Goal: Book appointment/travel/reservation

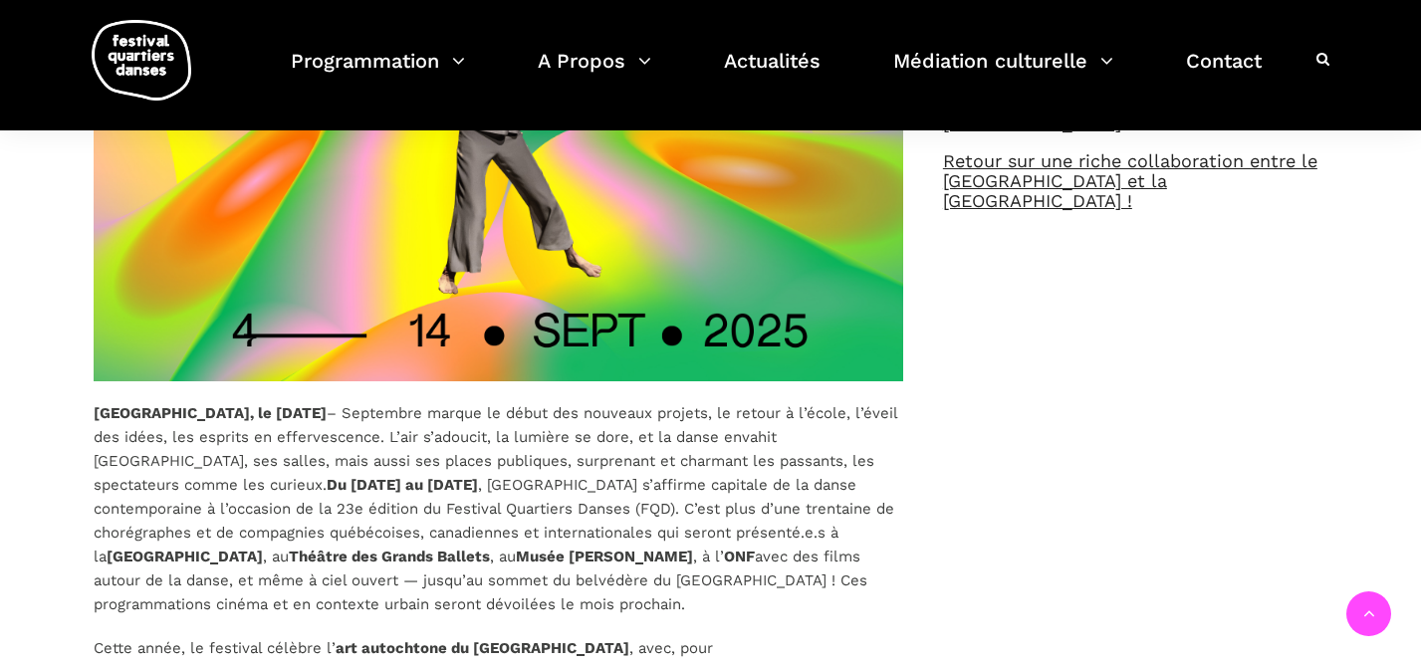
scroll to position [457, 0]
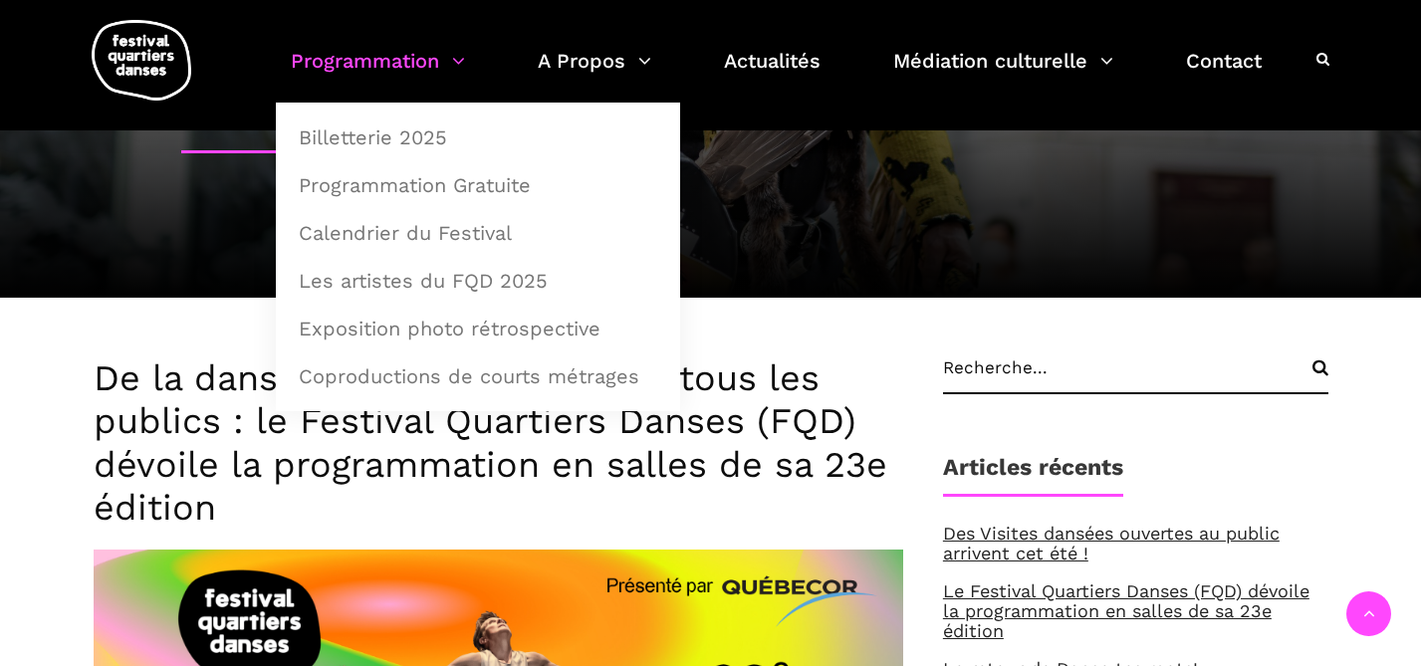
click at [381, 60] on link "Programmation" at bounding box center [378, 73] width 174 height 59
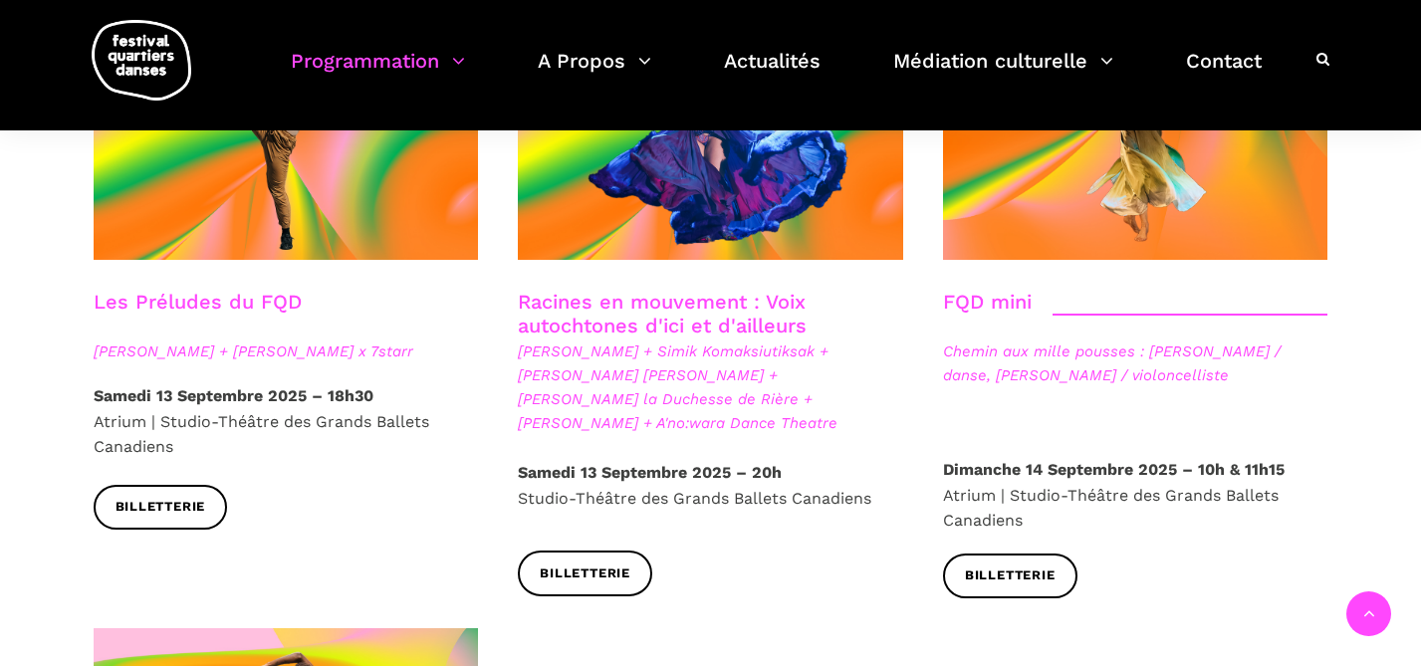
scroll to position [2970, 0]
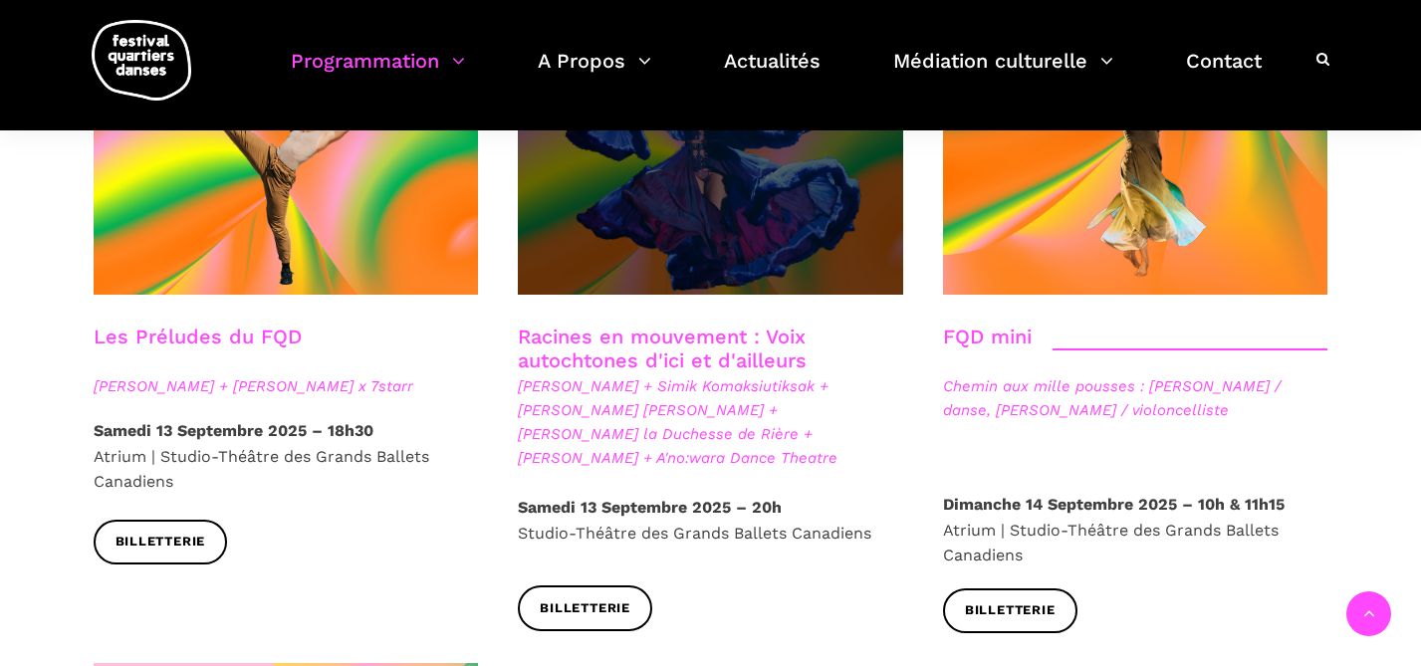
click at [774, 183] on span at bounding box center [710, 166] width 385 height 258
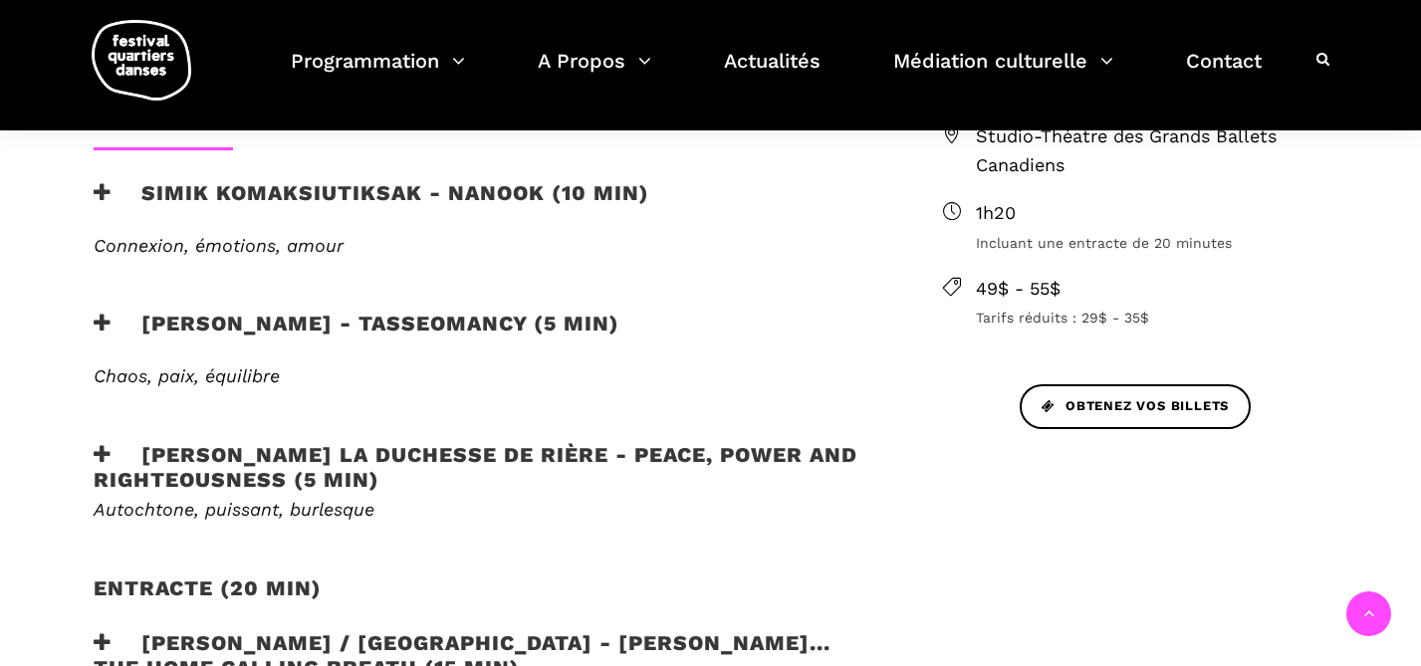
click at [435, 180] on h3 "Simik Komaksiutiksak - Nanook (10 min)" at bounding box center [372, 205] width 556 height 50
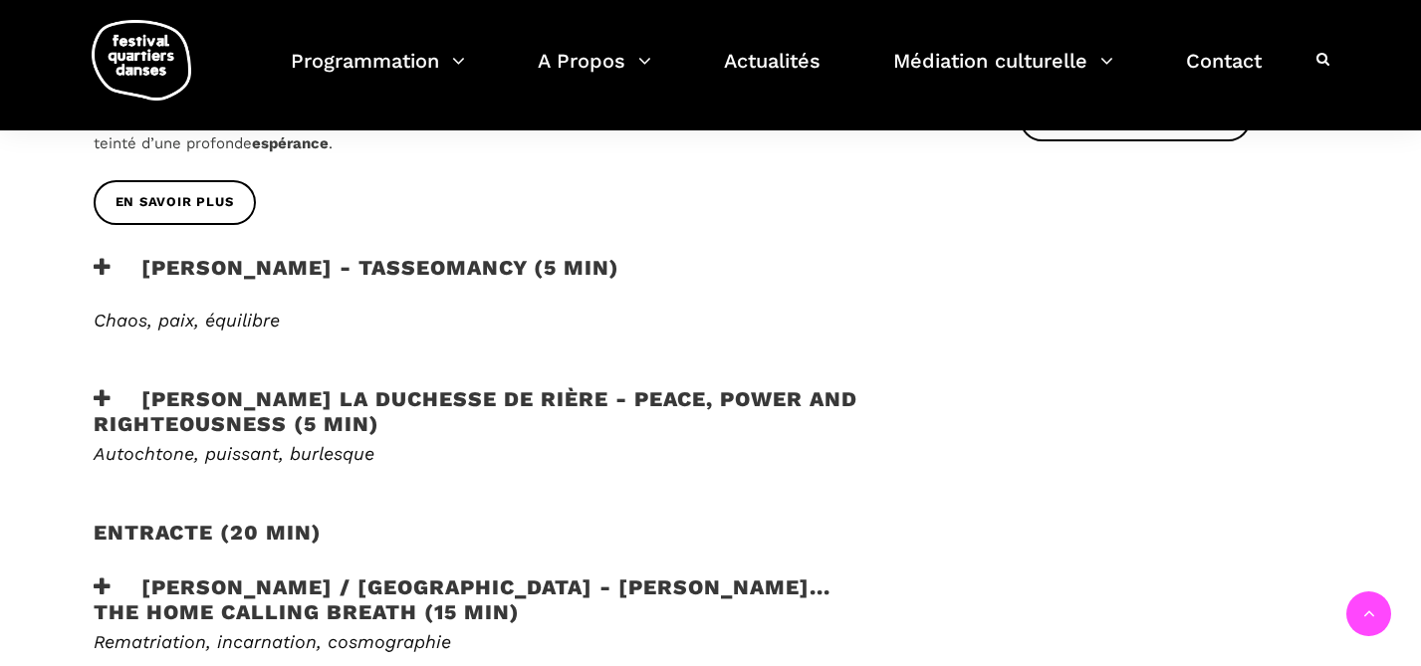
click at [351, 386] on h3 "Lou Lou la Duchesse de Rière - Peace, Power and Righteousness (5 min)" at bounding box center [486, 411] width 785 height 50
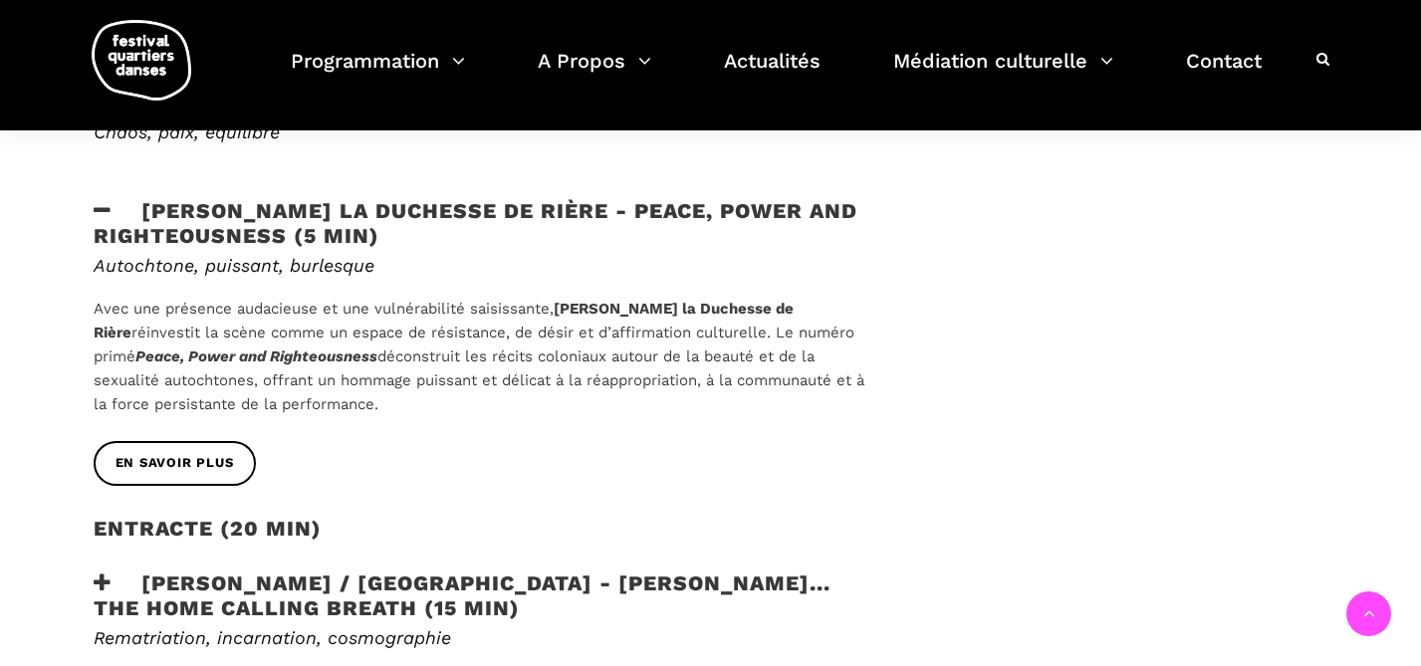
scroll to position [1380, 0]
click at [217, 452] on span "EN SAVOIR PLUS" at bounding box center [175, 462] width 119 height 21
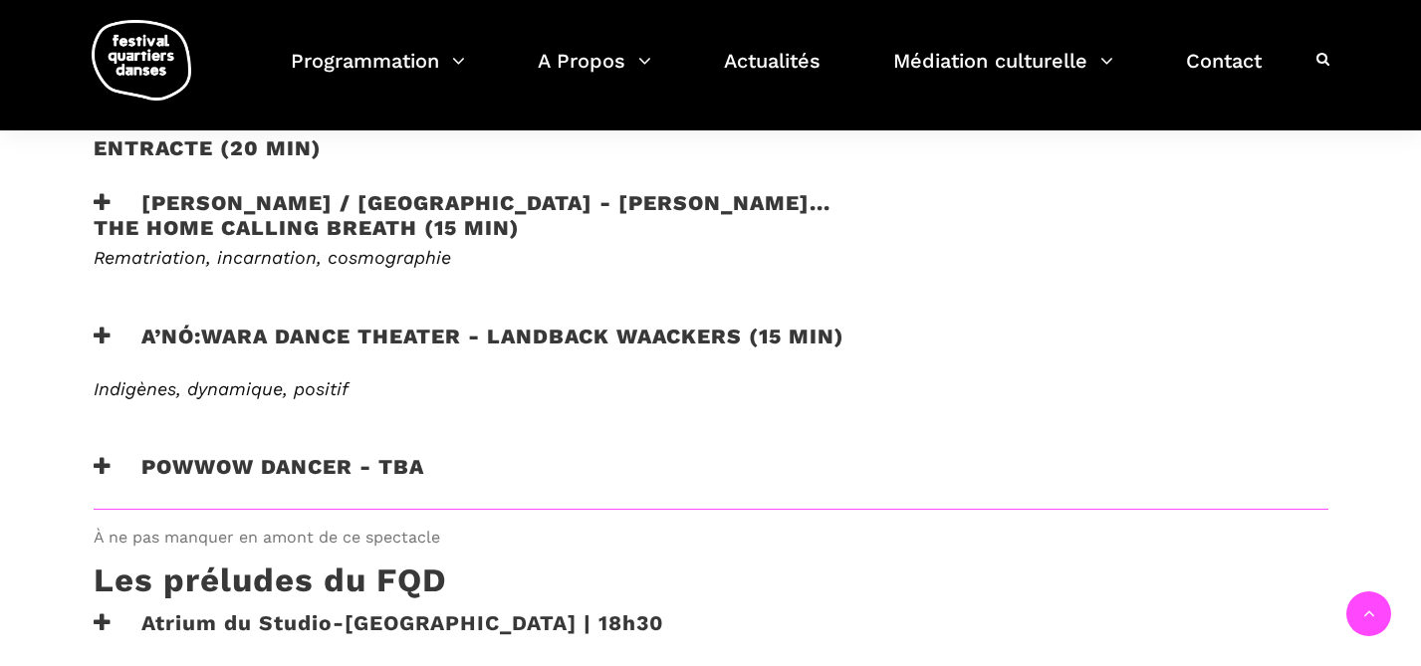
scroll to position [1761, 0]
click at [466, 323] on h3 "A’nó:wara Dance Theater - Landback Waackers (15 min)" at bounding box center [469, 348] width 751 height 50
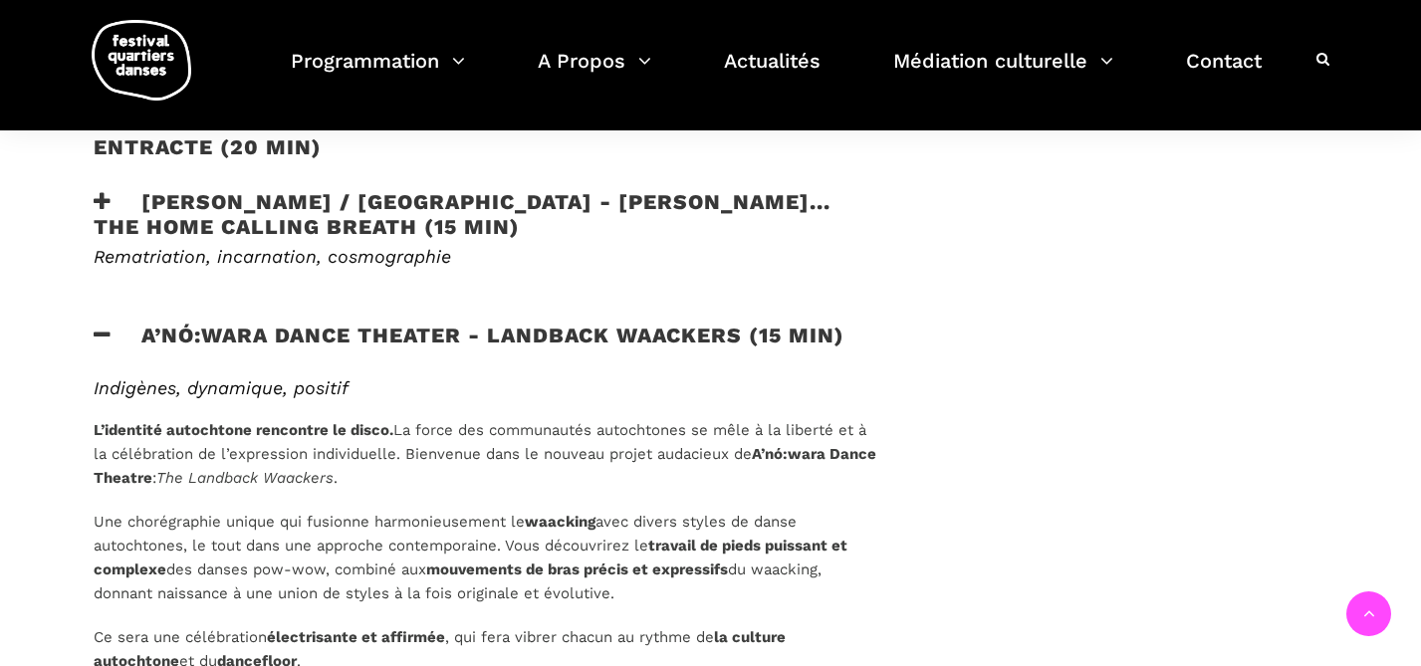
click at [465, 198] on h3 "Victoria Hunt / Australie - HAU KĀINGA... the home calling breath (15 min)" at bounding box center [486, 214] width 785 height 50
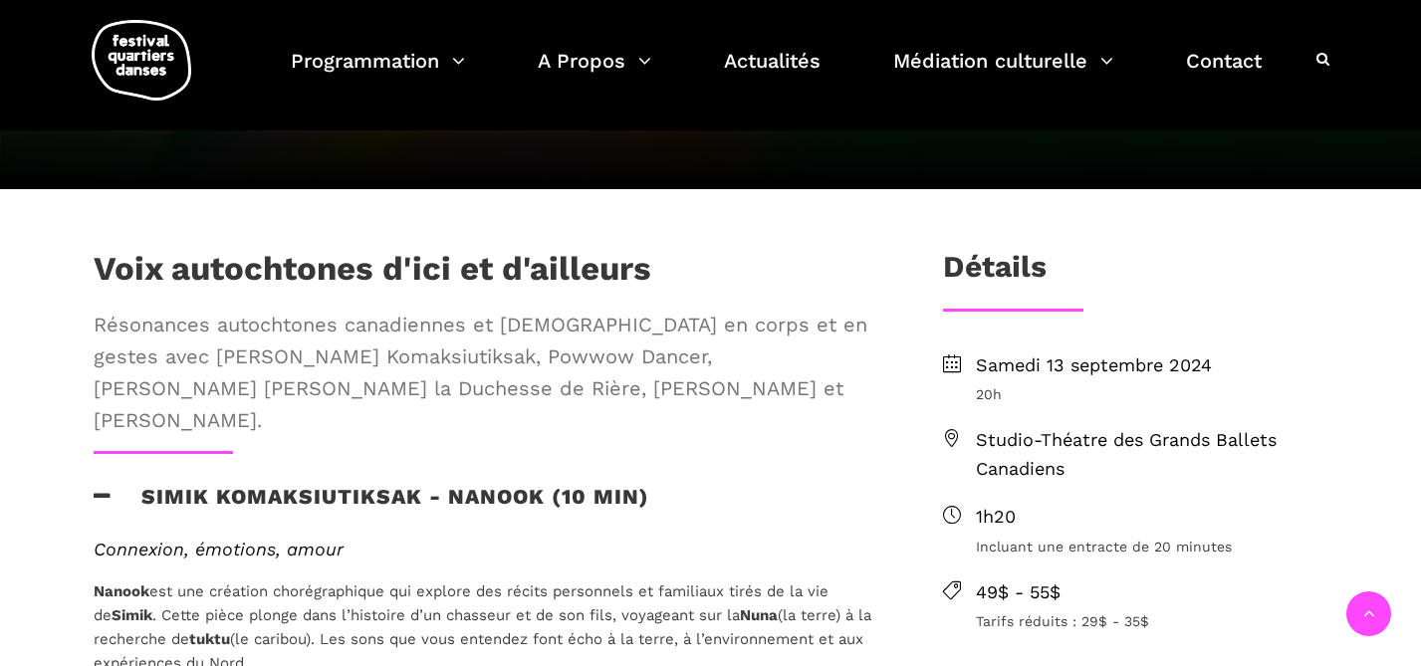
scroll to position [561, 0]
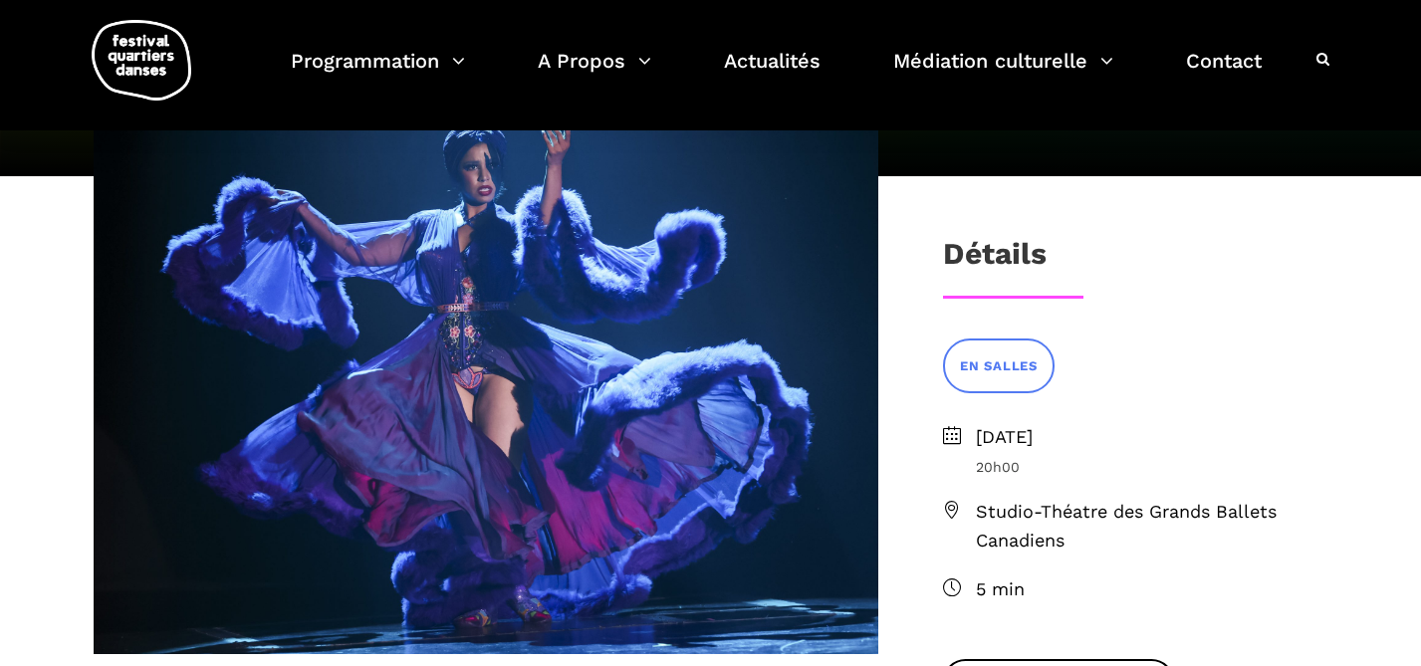
scroll to position [262, 0]
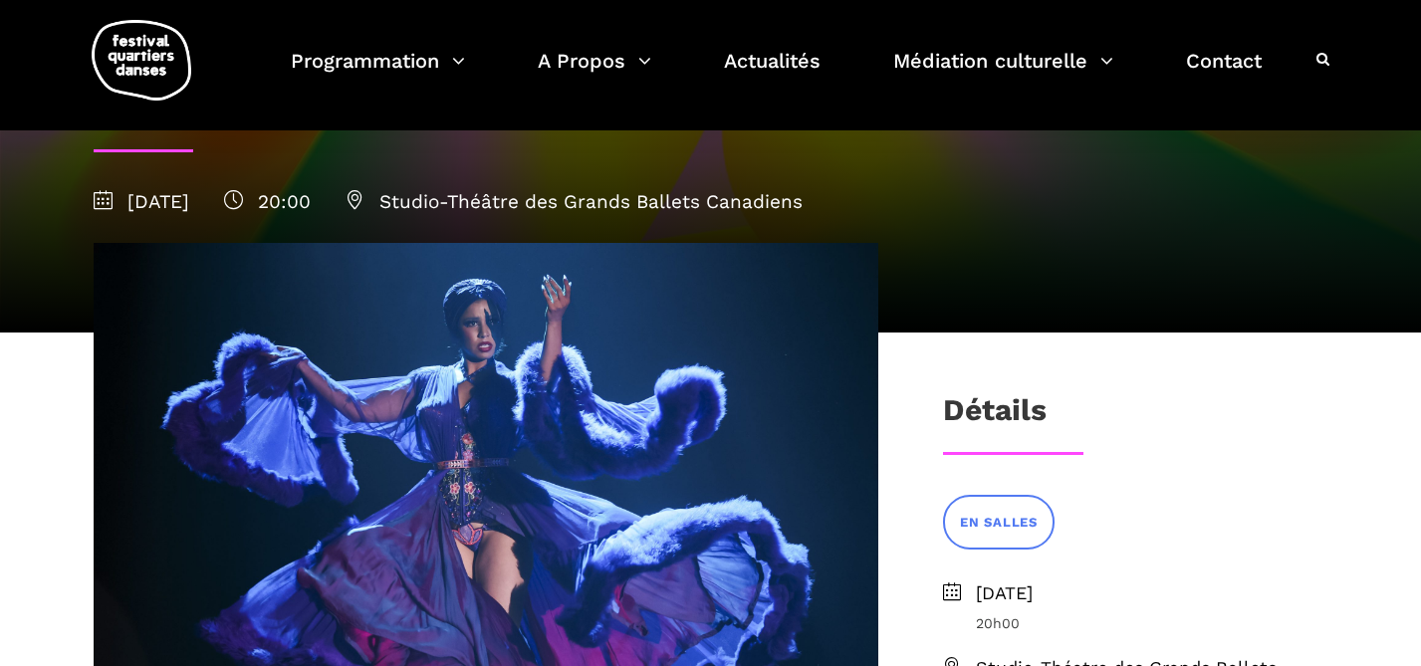
click at [634, 490] on span at bounding box center [486, 527] width 785 height 568
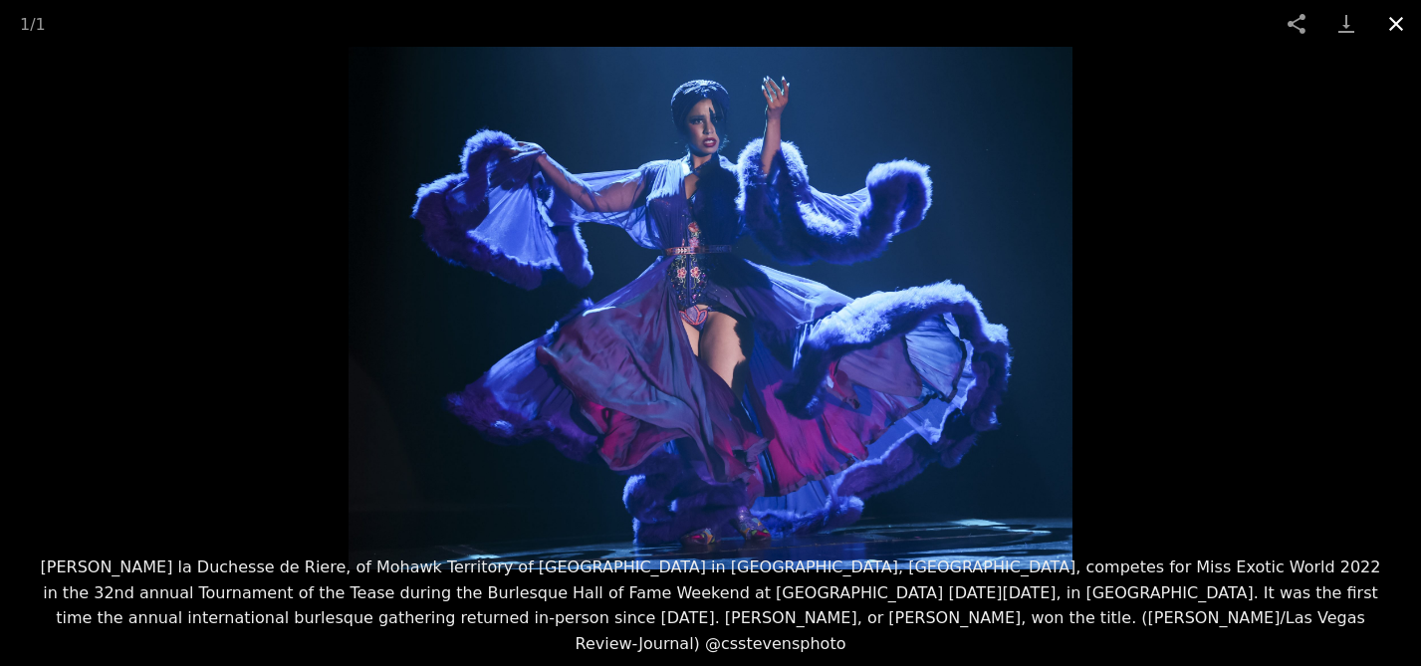
click at [1397, 23] on button "Close gallery" at bounding box center [1396, 23] width 50 height 47
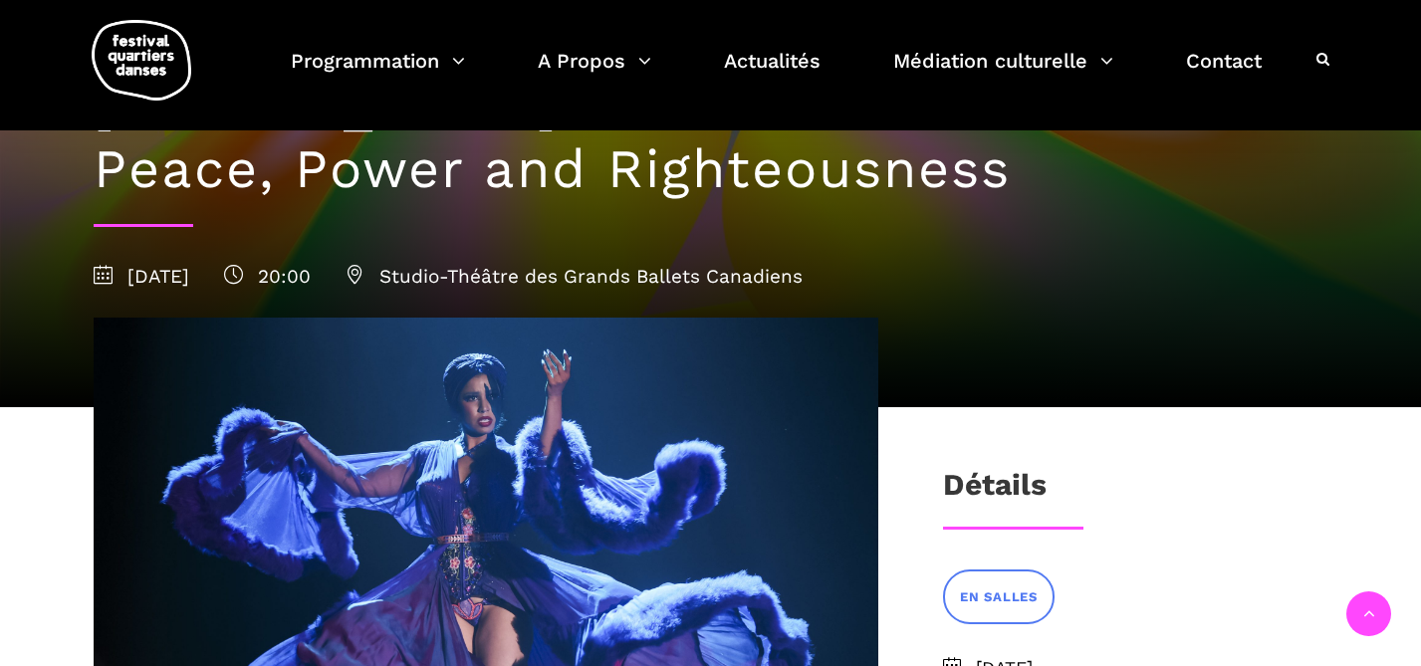
scroll to position [157, 0]
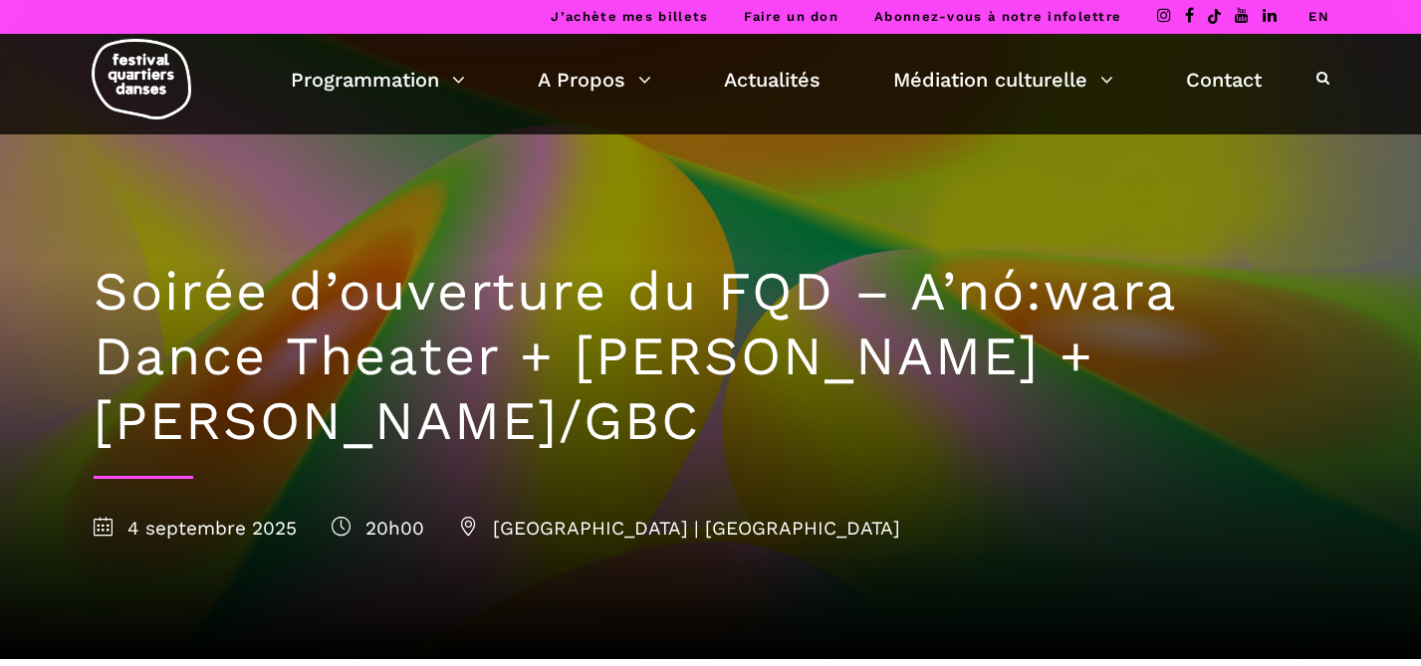
scroll to position [19, 0]
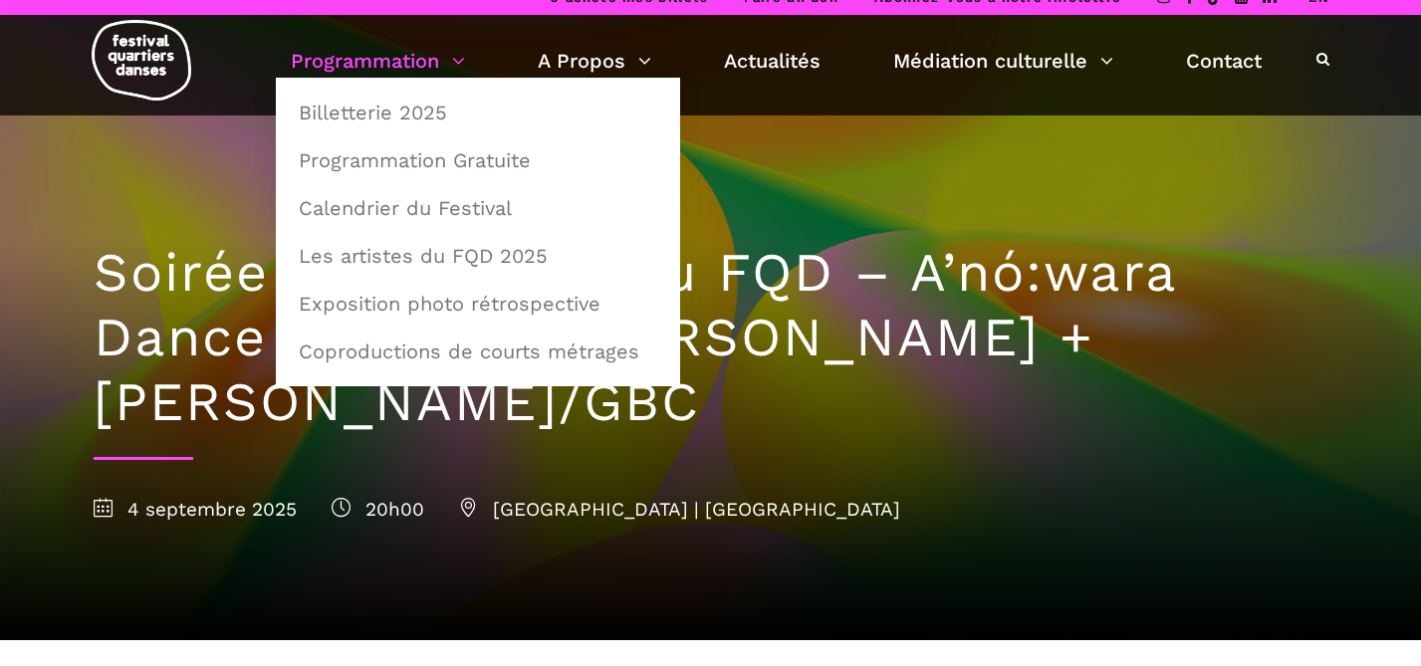
click at [431, 56] on link "Programmation" at bounding box center [378, 61] width 174 height 34
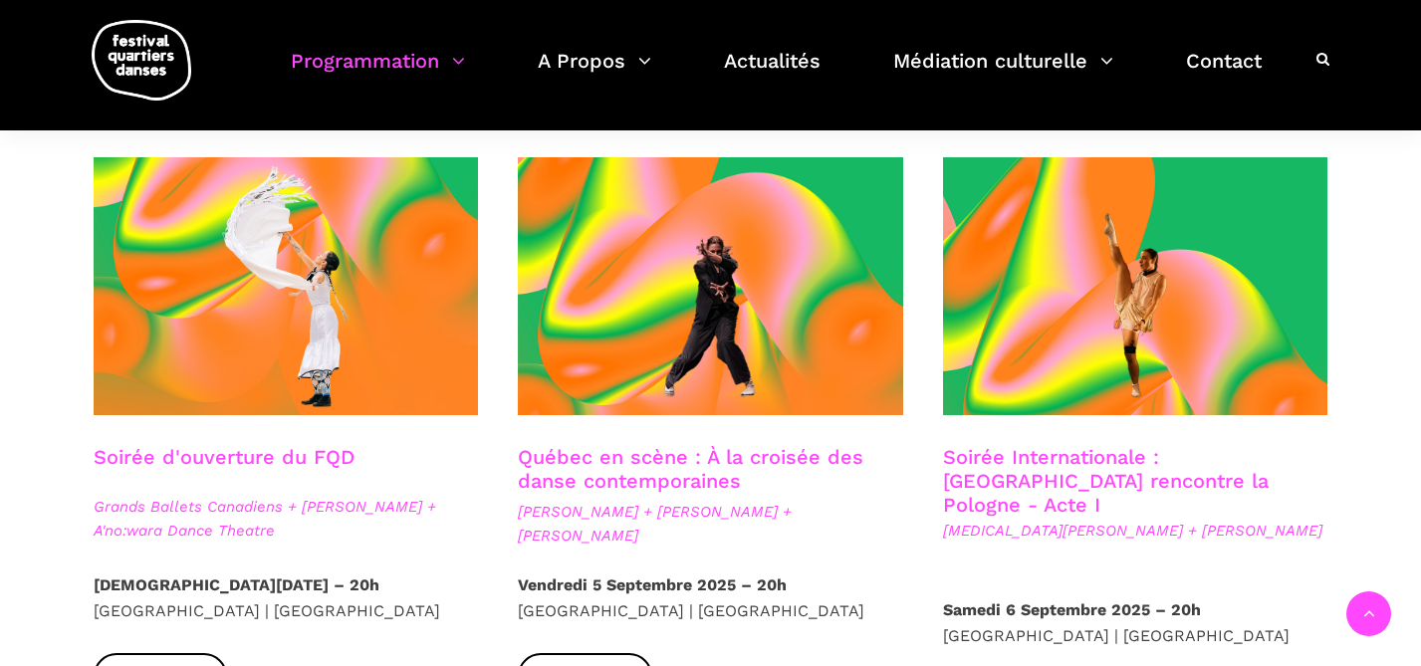
scroll to position [472, 0]
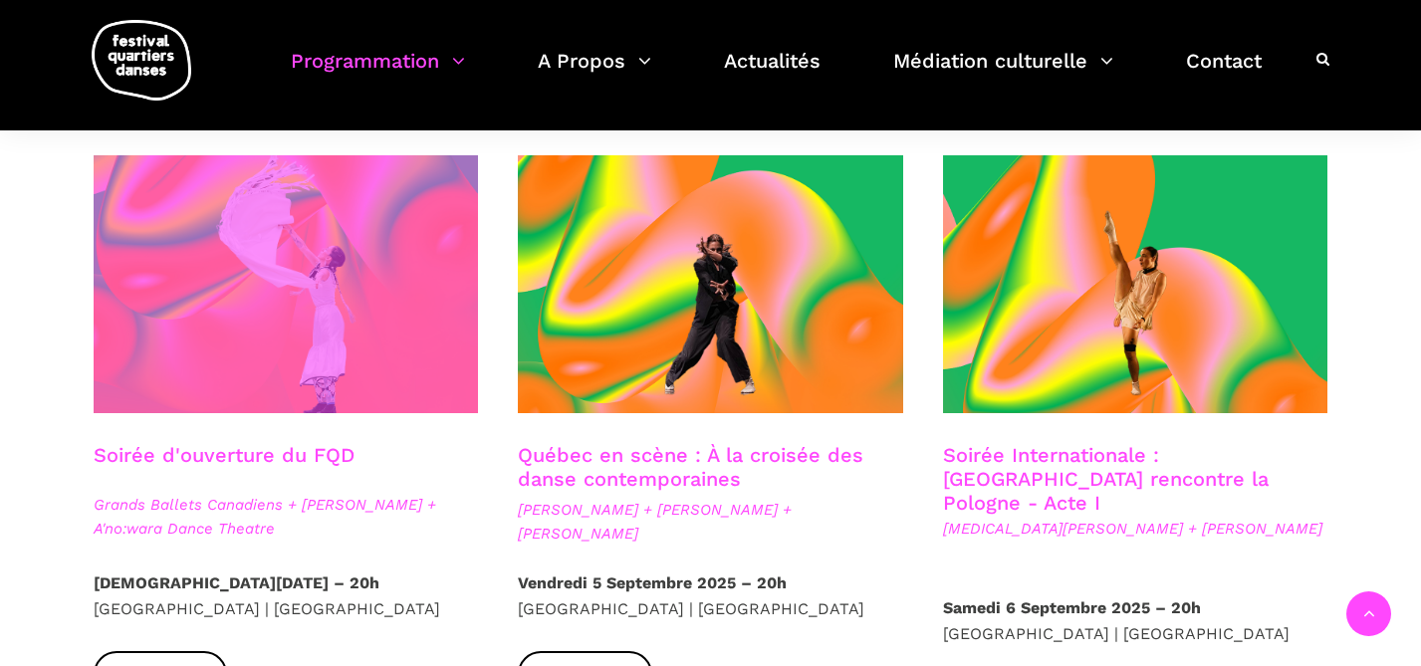
click at [387, 332] on span at bounding box center [286, 284] width 385 height 258
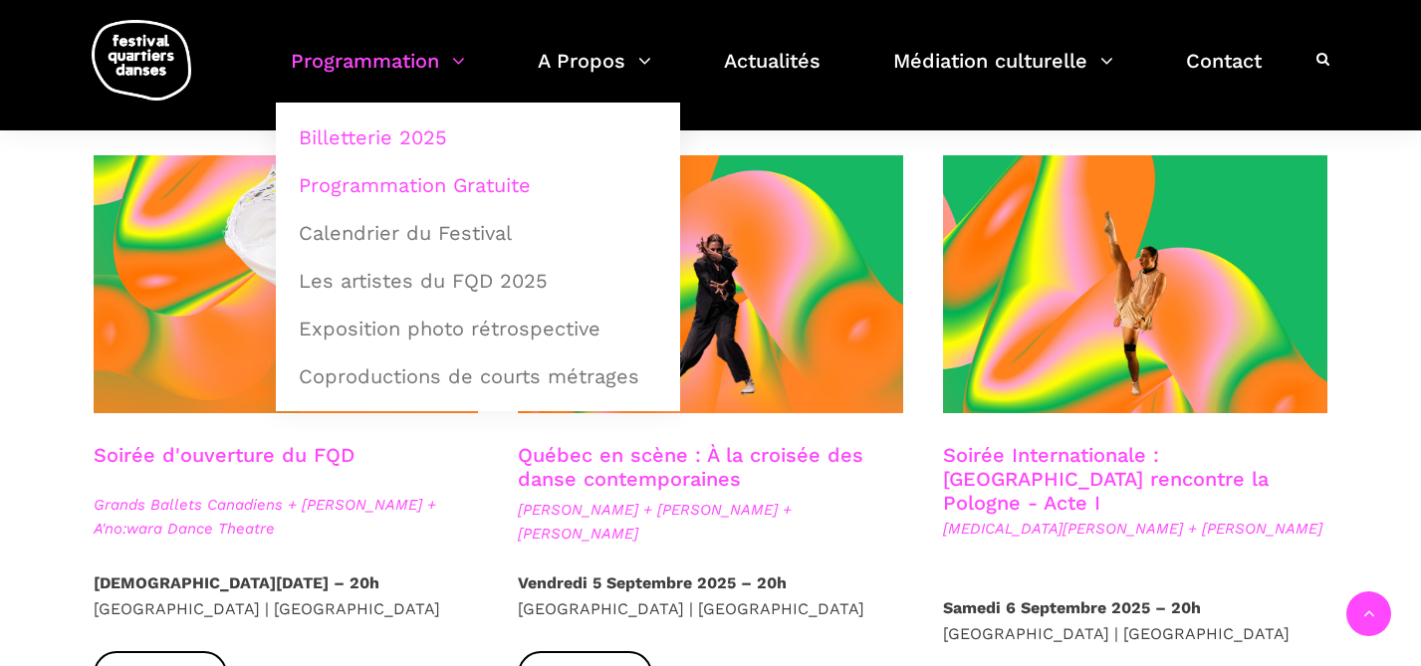
click at [420, 197] on link "Programmation Gratuite" at bounding box center [478, 185] width 382 height 46
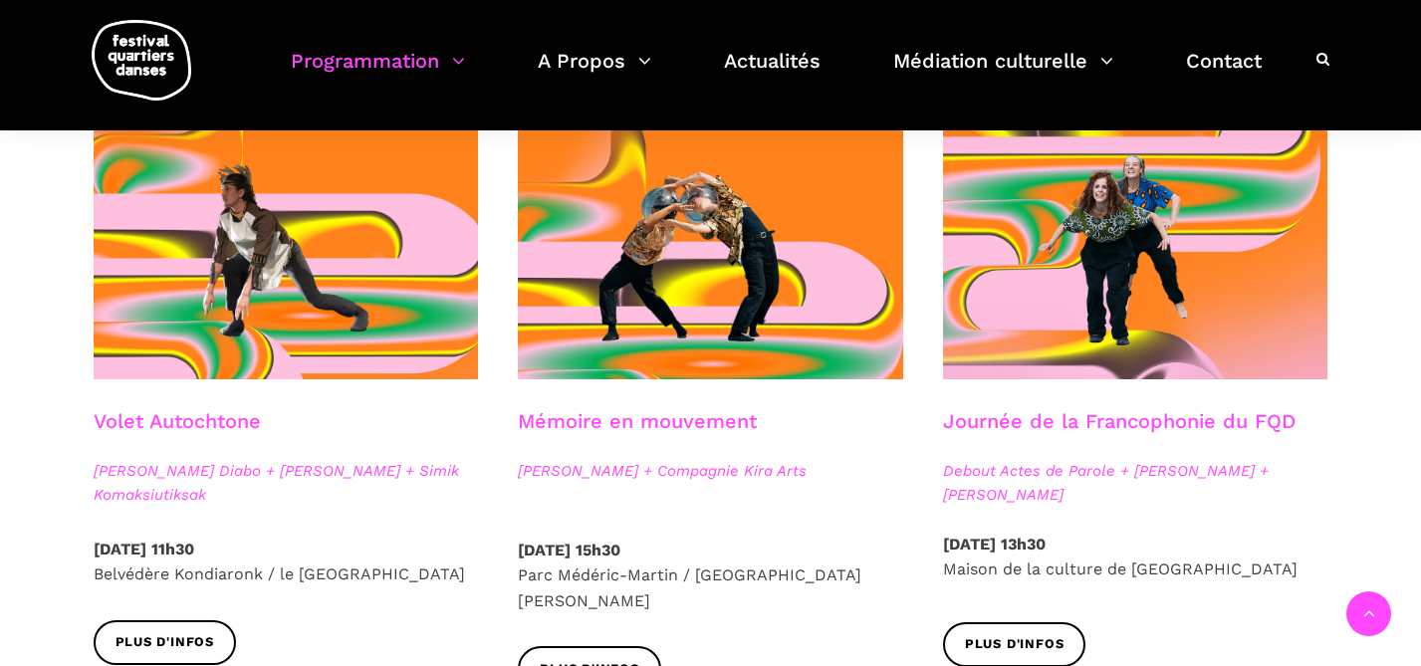
scroll to position [1058, 0]
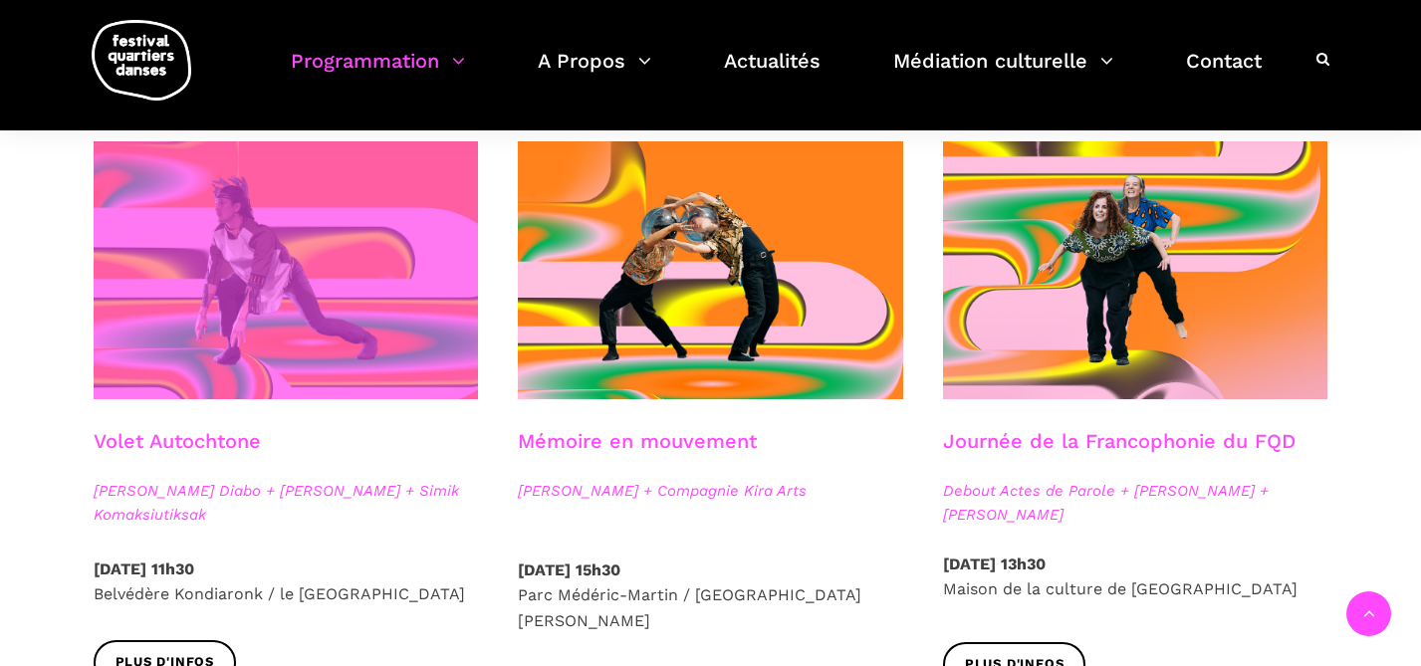
click at [387, 382] on span at bounding box center [286, 270] width 385 height 258
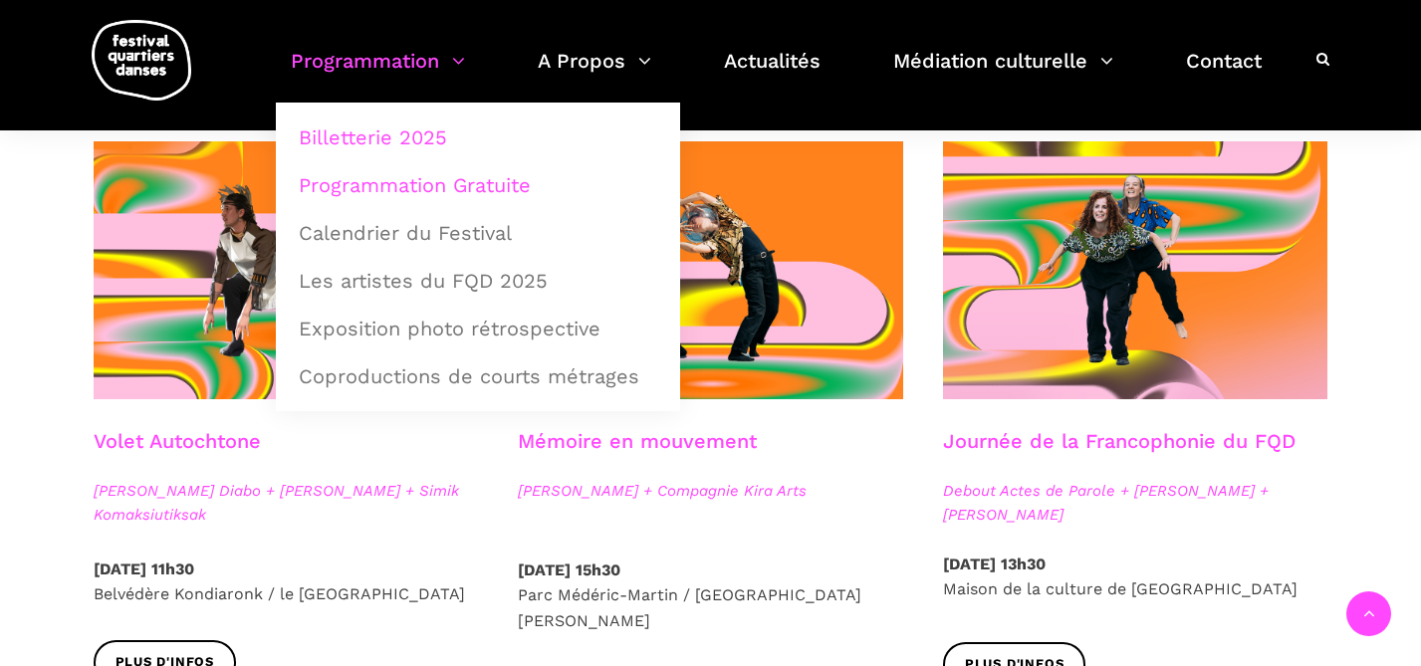
click at [372, 124] on link "Billetterie 2025" at bounding box center [478, 138] width 382 height 46
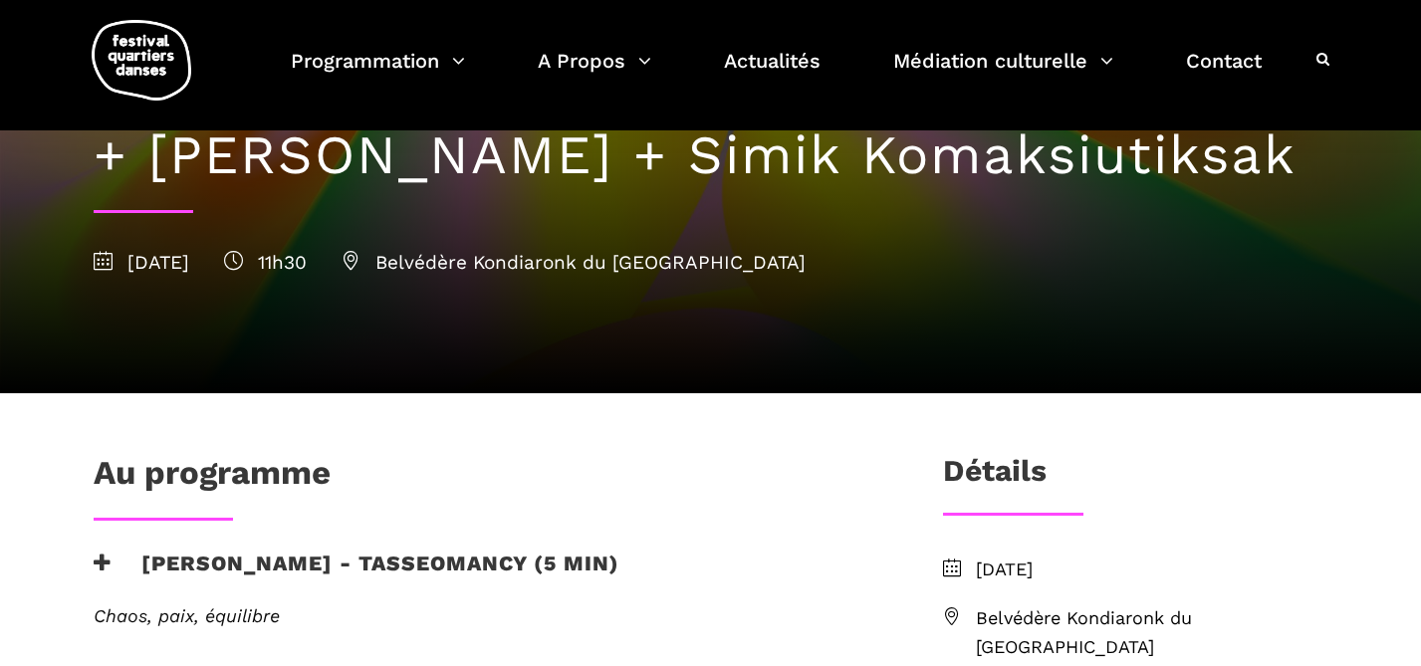
scroll to position [199, 0]
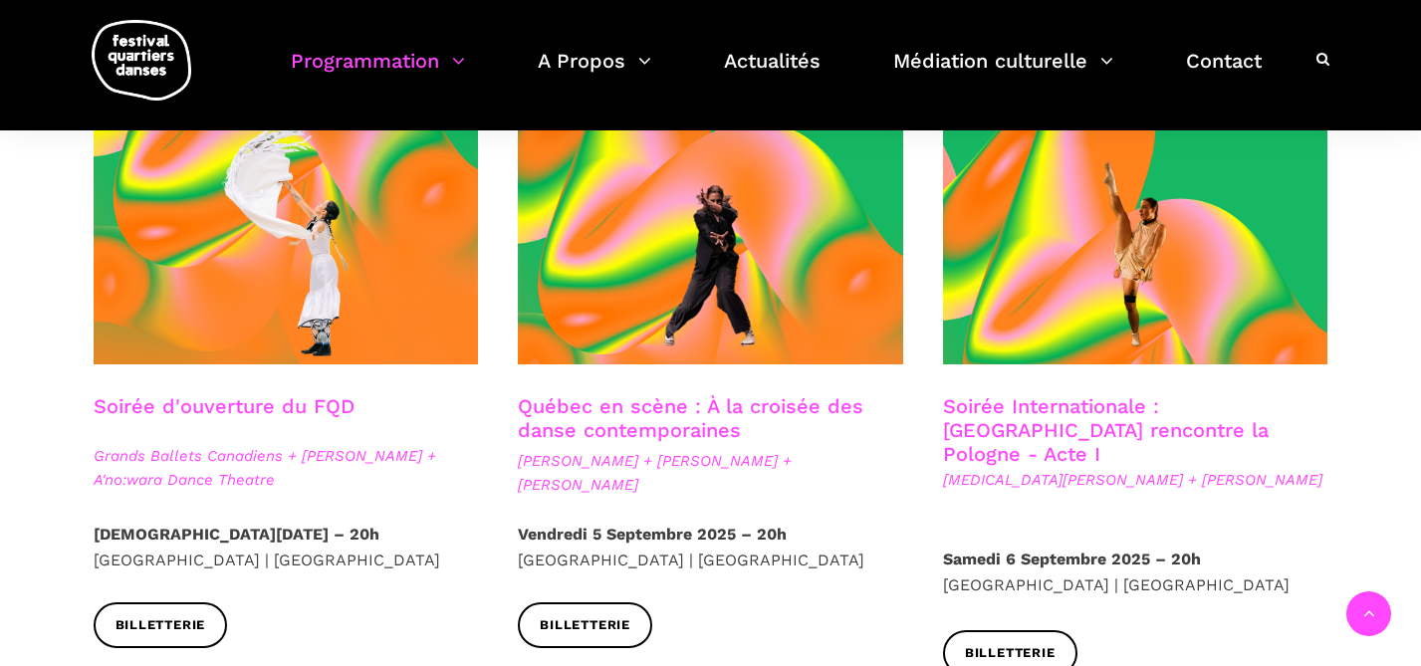
scroll to position [1799, 0]
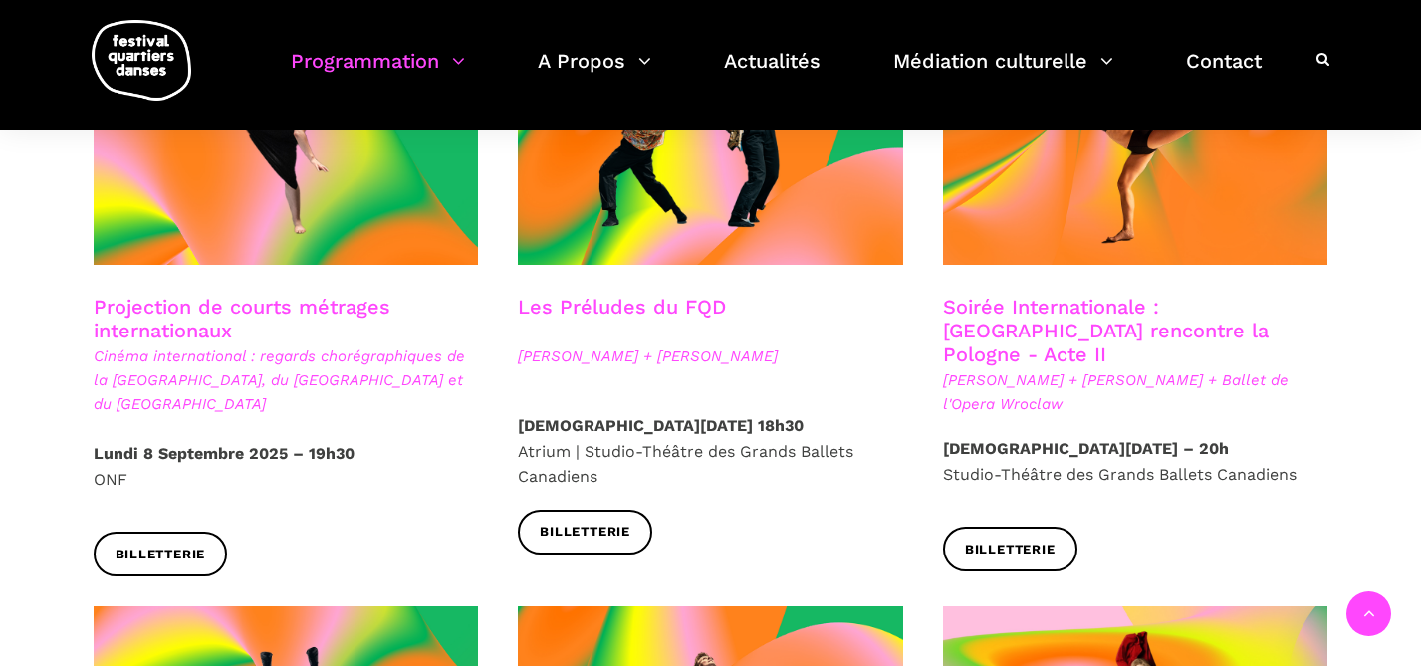
click at [113, 441] on p "[DATE] 19h30 ONF" at bounding box center [286, 466] width 385 height 51
